Goal: Check status: Check status

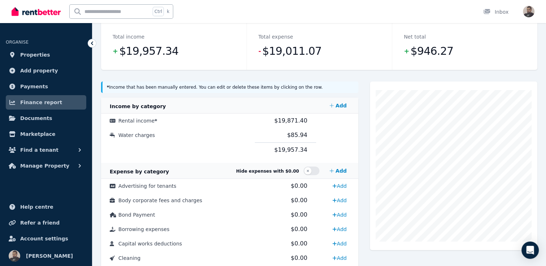
scroll to position [97, 0]
click at [36, 84] on span "Payments" at bounding box center [34, 86] width 28 height 9
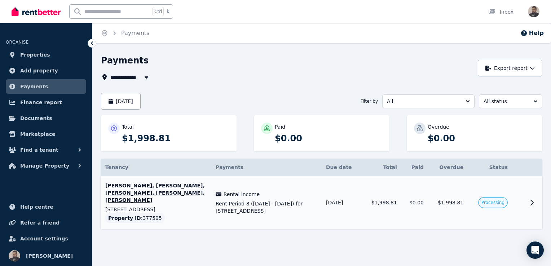
click at [530, 198] on icon at bounding box center [532, 202] width 9 height 9
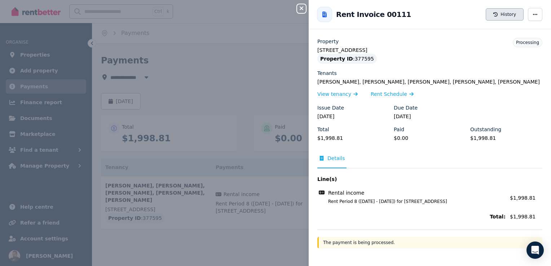
click at [490, 9] on button "History" at bounding box center [505, 14] width 38 height 12
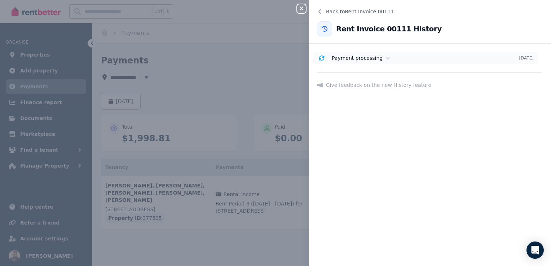
click at [519, 59] on time "[DATE]" at bounding box center [526, 58] width 15 height 6
click at [301, 9] on icon "button" at bounding box center [302, 8] width 4 height 4
